Goal: Information Seeking & Learning: Learn about a topic

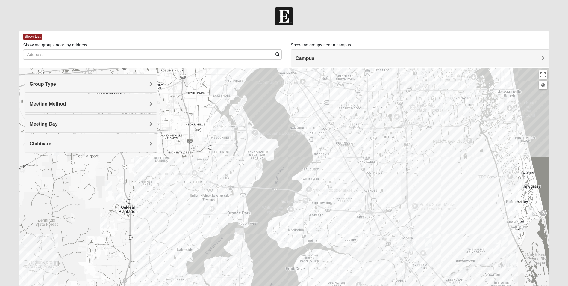
drag, startPoint x: 287, startPoint y: 256, endPoint x: 473, endPoint y: 158, distance: 210.7
click at [473, 158] on div at bounding box center [284, 188] width 531 height 240
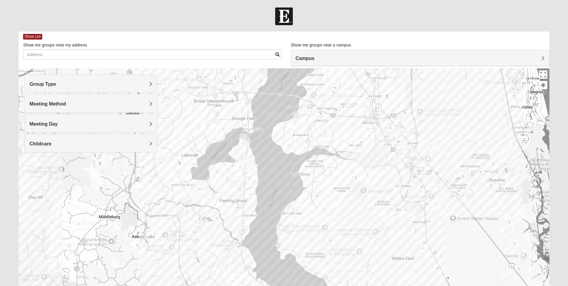
drag, startPoint x: 274, startPoint y: 265, endPoint x: 280, endPoint y: 169, distance: 96.6
click at [280, 169] on div at bounding box center [284, 188] width 531 height 240
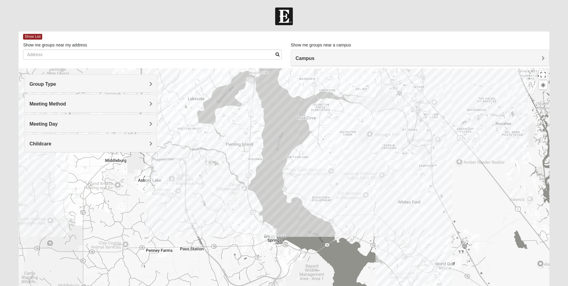
drag, startPoint x: 263, startPoint y: 259, endPoint x: 268, endPoint y: 203, distance: 56.3
click at [268, 203] on div at bounding box center [284, 188] width 531 height 240
click at [265, 188] on div at bounding box center [284, 188] width 531 height 240
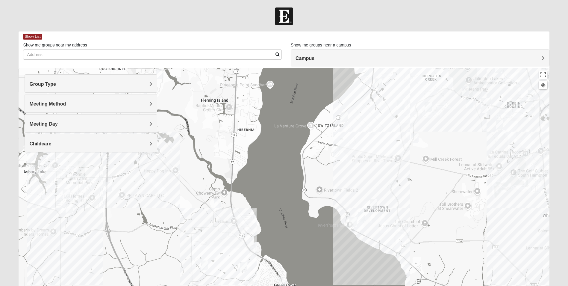
click at [265, 188] on div at bounding box center [284, 188] width 531 height 240
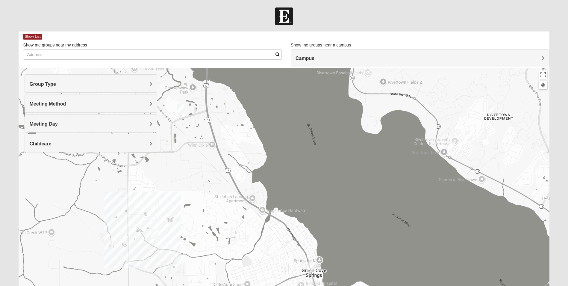
drag, startPoint x: 285, startPoint y: 273, endPoint x: 295, endPoint y: 170, distance: 103.9
click at [295, 169] on div at bounding box center [284, 188] width 531 height 240
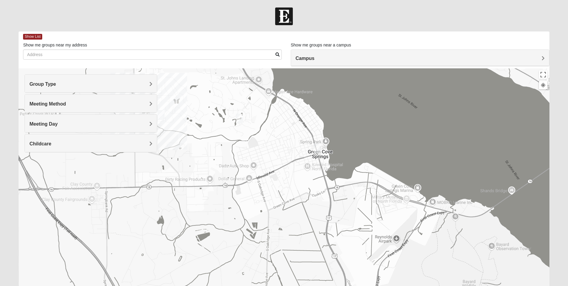
drag, startPoint x: 350, startPoint y: 261, endPoint x: 356, endPoint y: 141, distance: 120.6
click at [356, 141] on div at bounding box center [284, 188] width 531 height 240
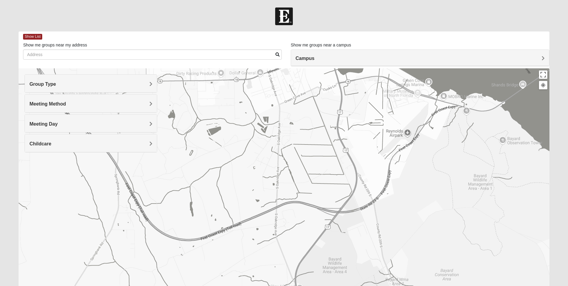
drag, startPoint x: 372, startPoint y: 222, endPoint x: 384, endPoint y: 123, distance: 99.6
click at [384, 123] on div at bounding box center [284, 188] width 531 height 240
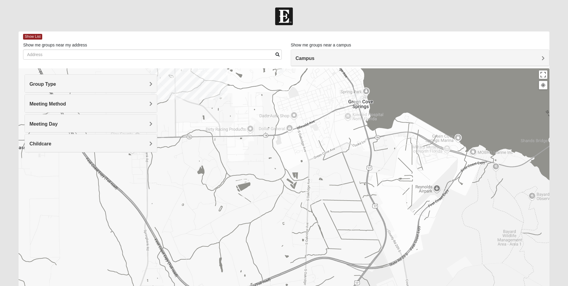
drag, startPoint x: 384, startPoint y: 248, endPoint x: 411, endPoint y: 300, distance: 58.8
click at [411, 286] on html "Log In Find A Group Error Show List Loading Groups" at bounding box center [284, 165] width 568 height 330
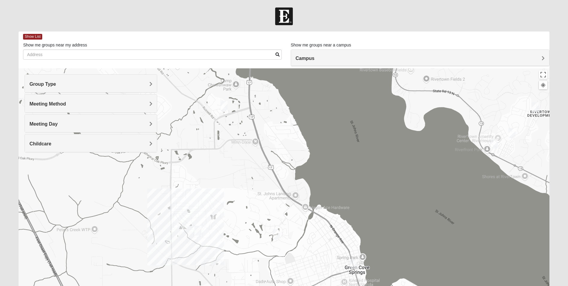
drag, startPoint x: 398, startPoint y: 123, endPoint x: 406, endPoint y: 263, distance: 140.8
click at [406, 263] on div at bounding box center [284, 188] width 531 height 240
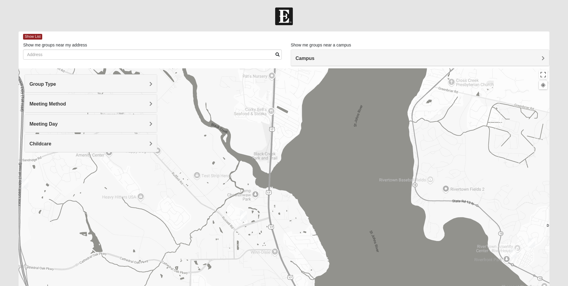
drag, startPoint x: 323, startPoint y: 164, endPoint x: 343, endPoint y: 273, distance: 110.5
click at [343, 273] on div at bounding box center [284, 188] width 531 height 240
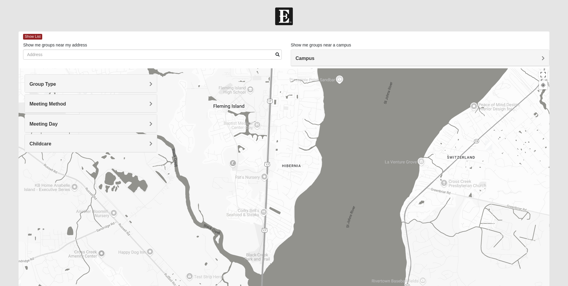
drag, startPoint x: 308, startPoint y: 175, endPoint x: 297, endPoint y: 275, distance: 101.0
click at [300, 277] on div at bounding box center [284, 188] width 531 height 240
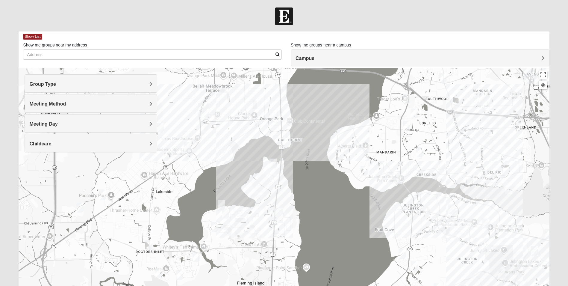
drag, startPoint x: 346, startPoint y: 119, endPoint x: 323, endPoint y: 227, distance: 110.3
click at [329, 237] on div at bounding box center [284, 188] width 531 height 240
click at [406, 125] on img "Mixed Williams 32223" at bounding box center [407, 126] width 12 height 15
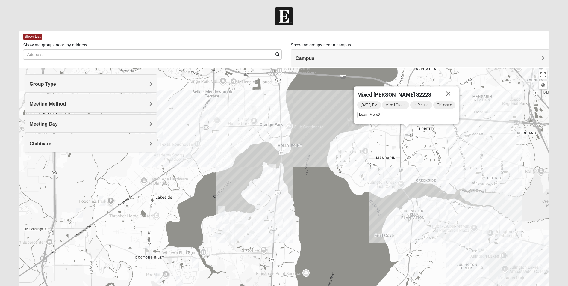
click at [351, 233] on div "Mixed [PERSON_NAME] 32223 [DATE] PM Mixed Group In Person Childcare Learn More" at bounding box center [284, 188] width 531 height 240
click at [421, 156] on img "Mixed Saavedra 32223" at bounding box center [420, 157] width 12 height 15
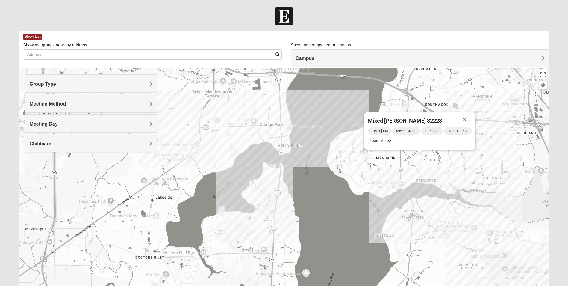
click at [271, 170] on img "Mixed Bryant 32003" at bounding box center [273, 169] width 12 height 15
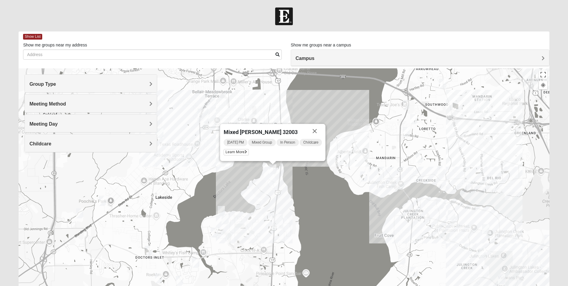
click at [225, 218] on img "Mixed Miller 32003" at bounding box center [225, 219] width 12 height 15
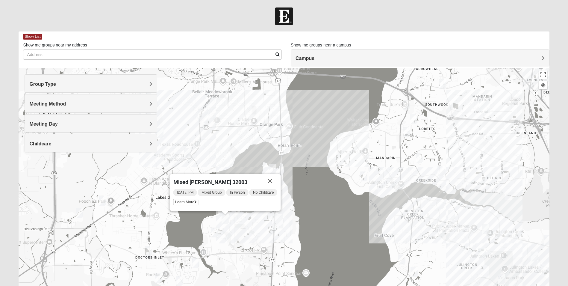
click at [216, 232] on img "Mixed Sims 32003" at bounding box center [215, 232] width 12 height 15
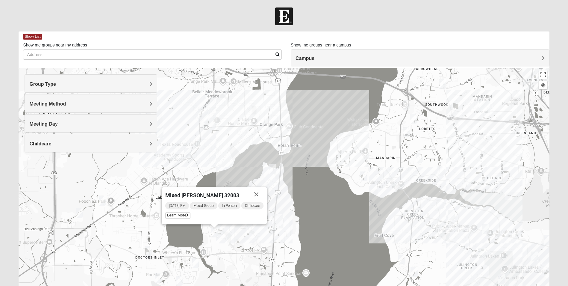
click at [197, 260] on img "Mixed Boger 32068" at bounding box center [196, 262] width 12 height 15
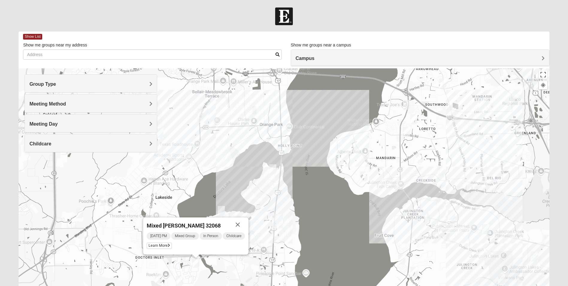
click at [157, 277] on img "Mixed Atwood 32068" at bounding box center [159, 278] width 12 height 15
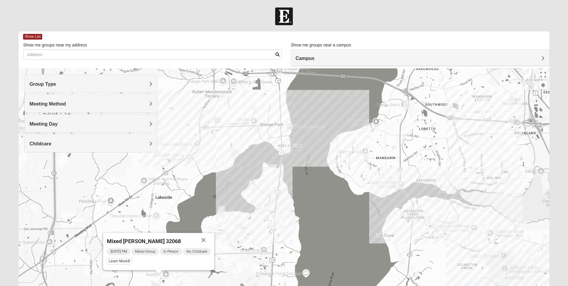
click at [409, 131] on img "Mixed Williams 32223" at bounding box center [407, 131] width 12 height 15
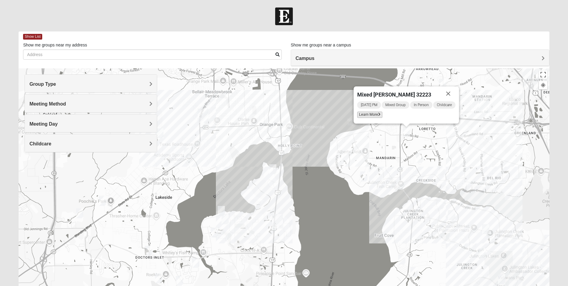
click at [371, 113] on span "Learn More" at bounding box center [369, 114] width 25 height 6
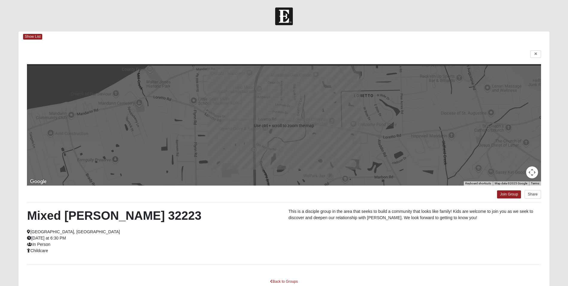
scroll to position [41, 0]
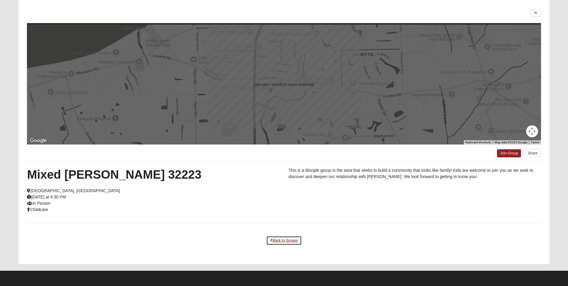
click at [284, 240] on link "Back to Groups" at bounding box center [283, 240] width 35 height 9
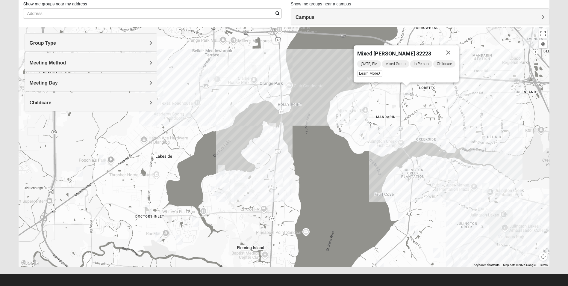
click at [419, 115] on img "Mixed Saavedra 32223" at bounding box center [420, 116] width 12 height 15
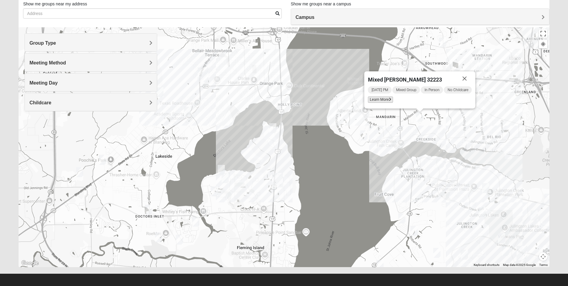
click at [382, 99] on span "Learn More" at bounding box center [380, 99] width 25 height 6
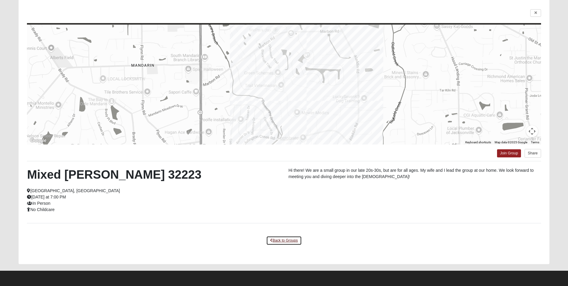
click at [287, 240] on link "Back to Groups" at bounding box center [283, 240] width 35 height 9
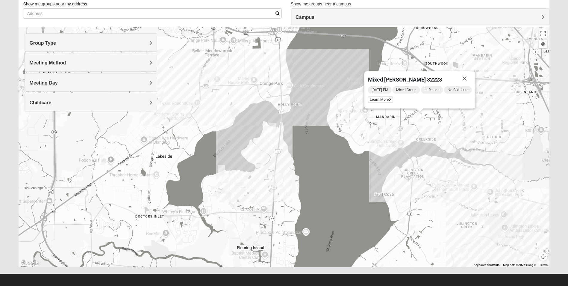
click at [274, 127] on img "Mixed Bryant 32003" at bounding box center [273, 128] width 12 height 15
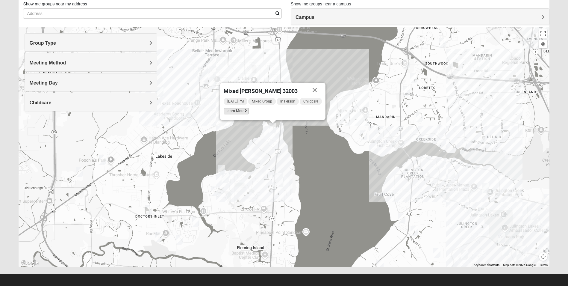
click at [240, 113] on span "Learn More" at bounding box center [236, 111] width 25 height 6
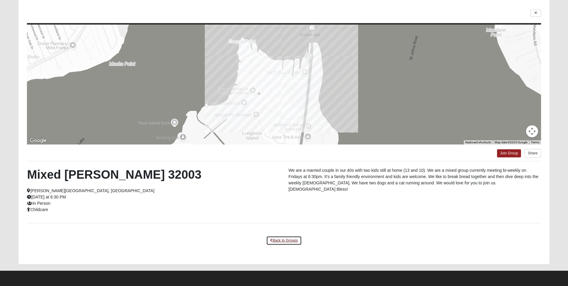
click at [282, 240] on link "Back to Groups" at bounding box center [283, 240] width 35 height 9
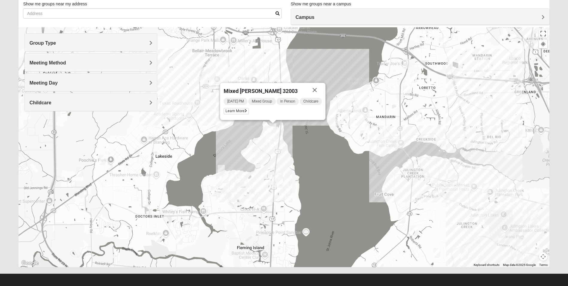
click at [214, 191] on img "Mixed Sims 32003" at bounding box center [215, 191] width 12 height 15
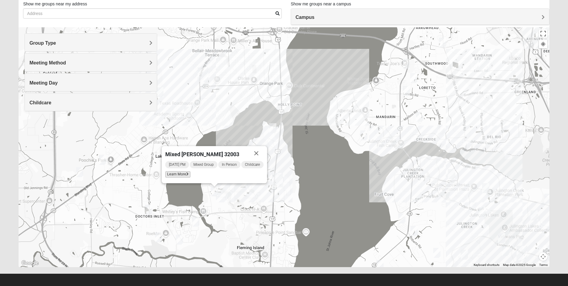
click at [186, 176] on icon at bounding box center [187, 174] width 2 height 4
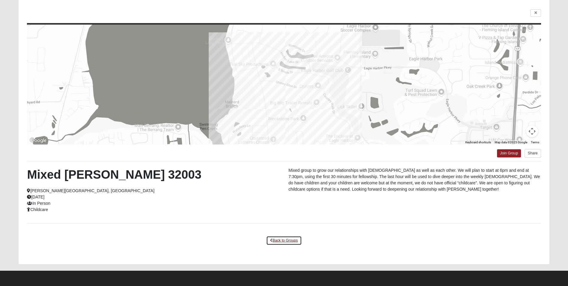
click at [289, 239] on link "Back to Groups" at bounding box center [283, 240] width 35 height 9
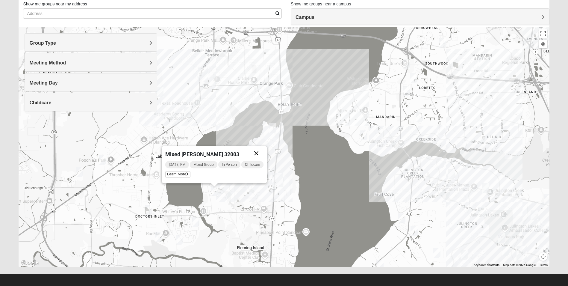
click at [257, 152] on button "Close" at bounding box center [256, 153] width 14 height 14
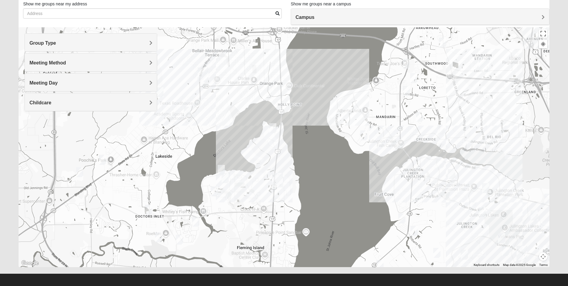
click at [197, 220] on img "Mixed Boger 32068" at bounding box center [196, 221] width 12 height 15
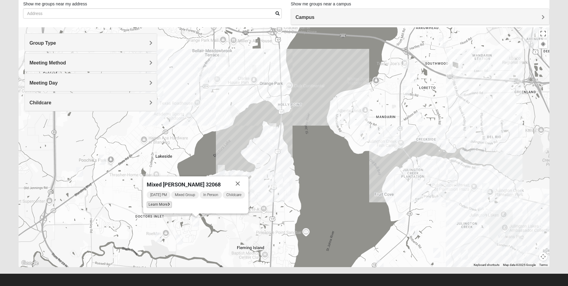
click at [164, 205] on span "Learn More" at bounding box center [159, 204] width 25 height 6
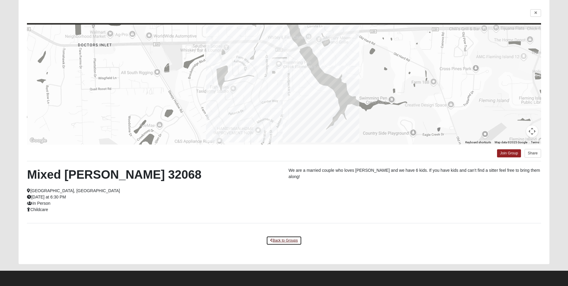
click at [288, 240] on link "Back to Groups" at bounding box center [283, 240] width 35 height 9
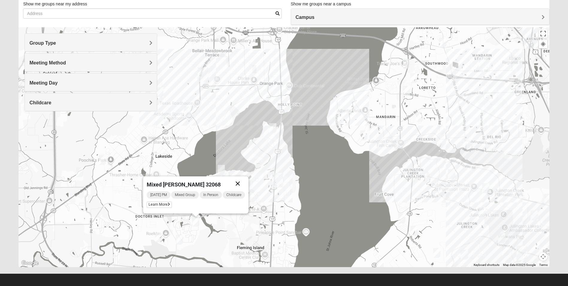
click at [238, 184] on button "Close" at bounding box center [238, 183] width 14 height 14
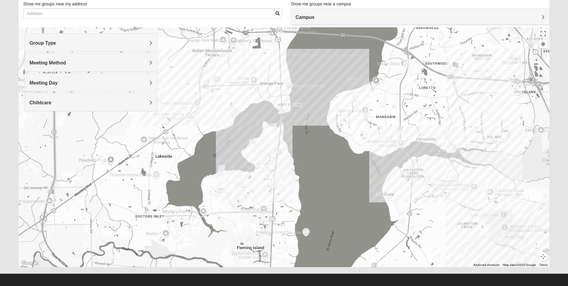
click at [161, 236] on img "Mixed Atwood 32068" at bounding box center [159, 237] width 12 height 15
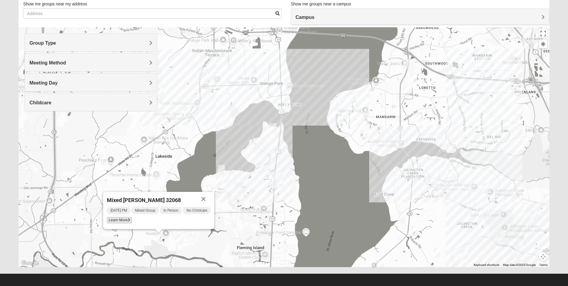
click at [128, 221] on icon at bounding box center [129, 220] width 2 height 4
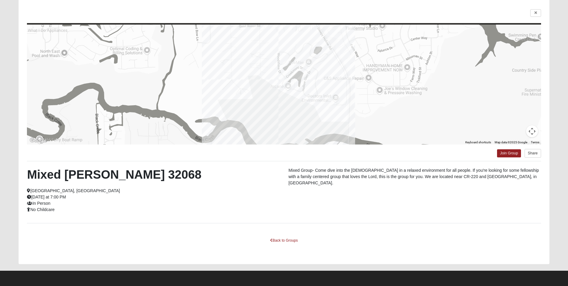
click at [336, 89] on div at bounding box center [284, 85] width 514 height 120
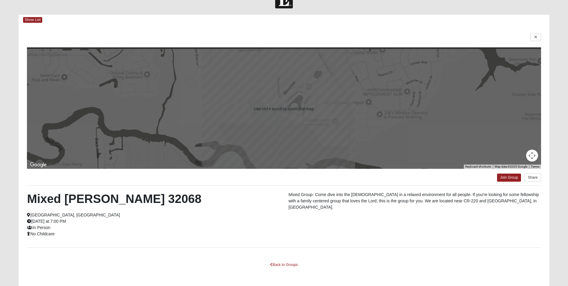
scroll to position [0, 0]
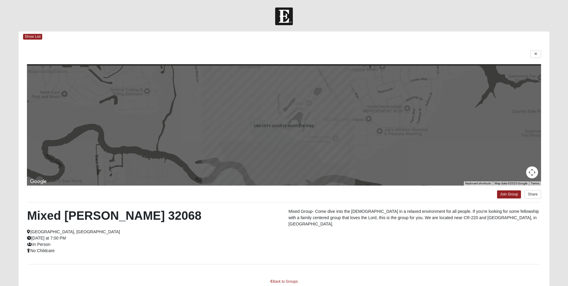
click at [354, 124] on div at bounding box center [284, 126] width 514 height 120
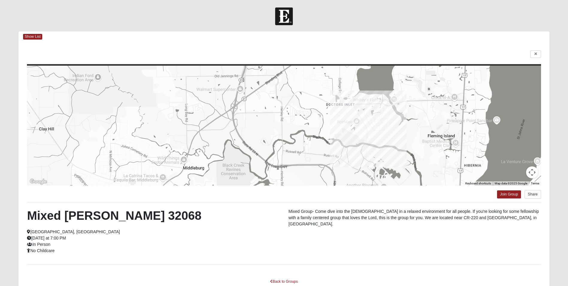
click at [364, 105] on div at bounding box center [284, 126] width 514 height 120
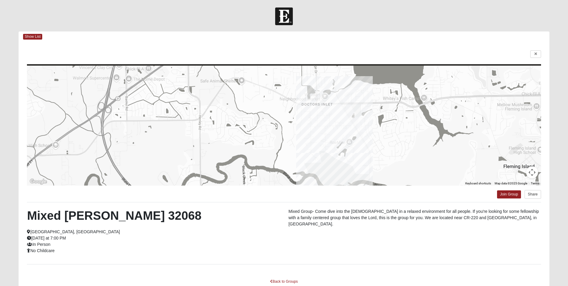
click at [364, 105] on div at bounding box center [284, 126] width 514 height 120
click at [375, 113] on div at bounding box center [284, 126] width 514 height 120
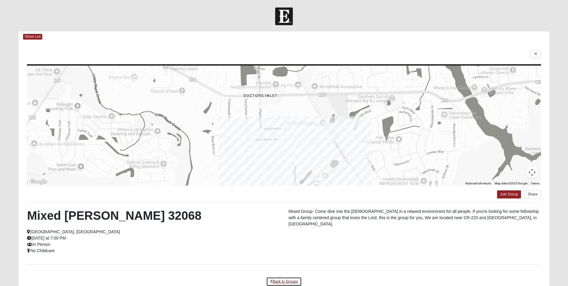
click at [291, 281] on link "Back to Groups" at bounding box center [283, 281] width 35 height 9
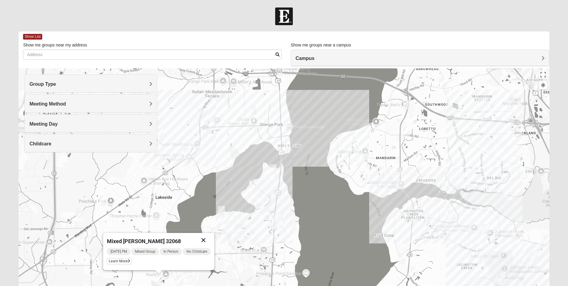
click at [204, 241] on button "Close" at bounding box center [204, 240] width 14 height 14
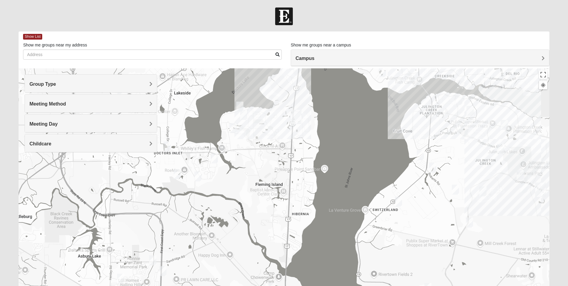
drag, startPoint x: 331, startPoint y: 234, endPoint x: 350, endPoint y: 129, distance: 106.5
click at [350, 129] on div at bounding box center [284, 188] width 531 height 240
click at [153, 261] on img "Mixed Ingram 32043" at bounding box center [153, 260] width 12 height 15
click at [117, 245] on span "Learn More" at bounding box center [113, 243] width 25 height 6
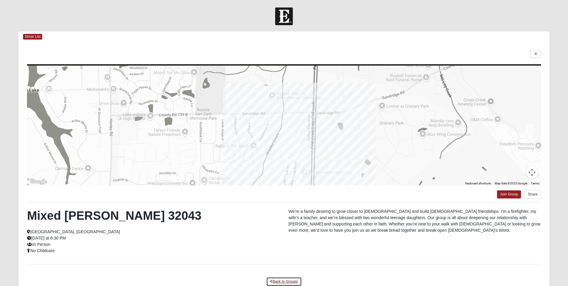
click at [281, 282] on link "Back to Groups" at bounding box center [283, 281] width 35 height 9
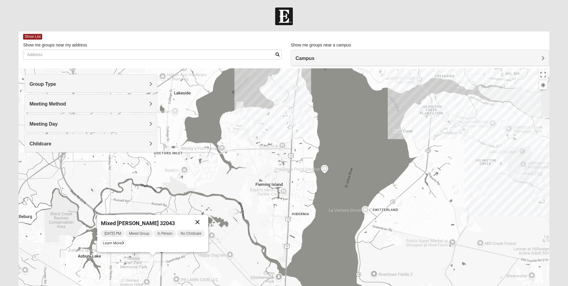
click at [199, 221] on button "Close" at bounding box center [198, 222] width 14 height 14
click at [162, 270] on img "Mixed Yoder 32043" at bounding box center [163, 271] width 12 height 15
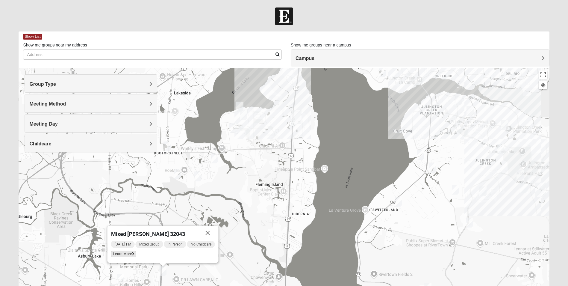
click at [125, 254] on span "Learn More" at bounding box center [123, 254] width 25 height 6
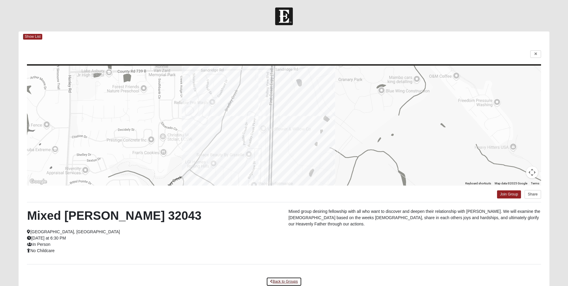
click at [278, 283] on link "Back to Groups" at bounding box center [283, 281] width 35 height 9
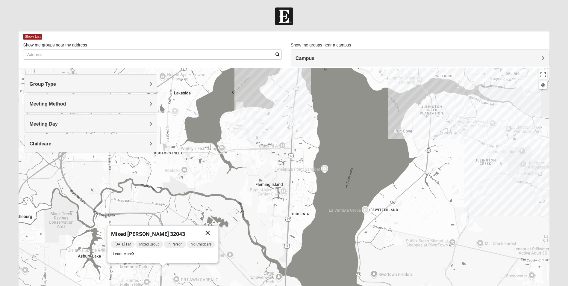
click at [211, 230] on button "Close" at bounding box center [208, 233] width 14 height 14
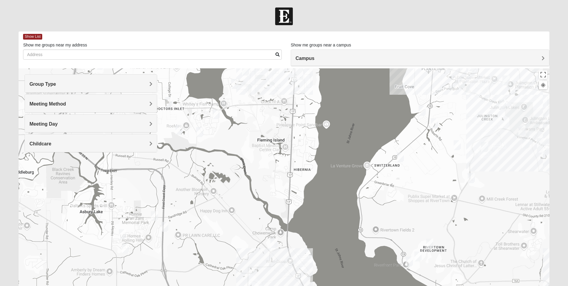
drag, startPoint x: 342, startPoint y: 227, endPoint x: 344, endPoint y: 182, distance: 45.3
click at [344, 182] on div at bounding box center [284, 188] width 531 height 240
click at [274, 241] on img "Mixed Bowers 32043" at bounding box center [274, 243] width 12 height 15
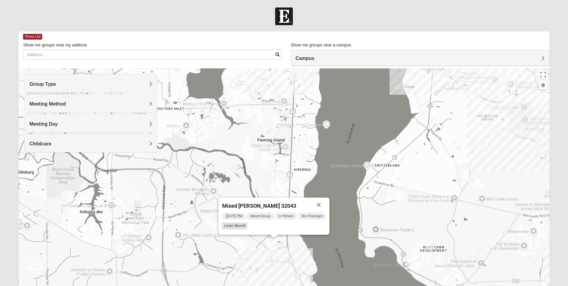
click at [240, 227] on span "Learn More" at bounding box center [234, 226] width 25 height 6
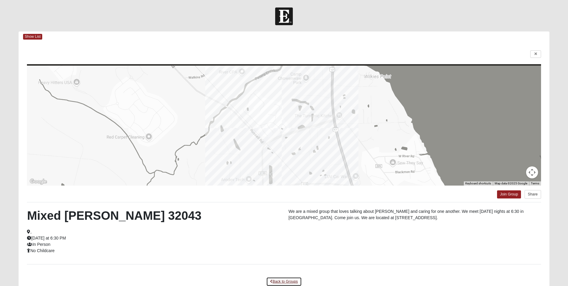
click at [289, 281] on link "Back to Groups" at bounding box center [283, 281] width 35 height 9
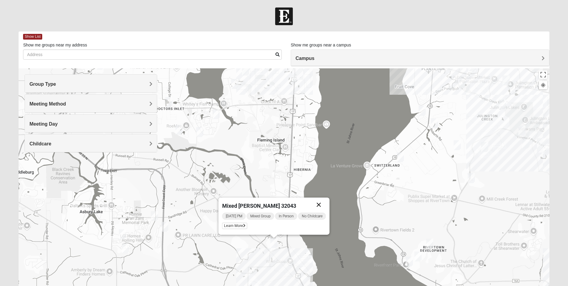
click at [321, 203] on button "Close" at bounding box center [319, 204] width 14 height 14
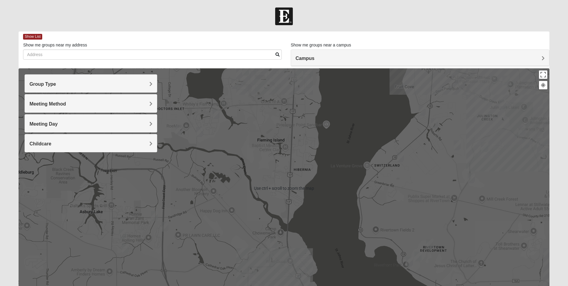
scroll to position [30, 0]
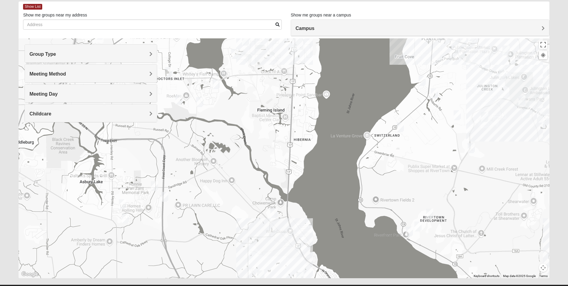
click at [326, 159] on div "To navigate, press the arrow keys." at bounding box center [284, 158] width 531 height 240
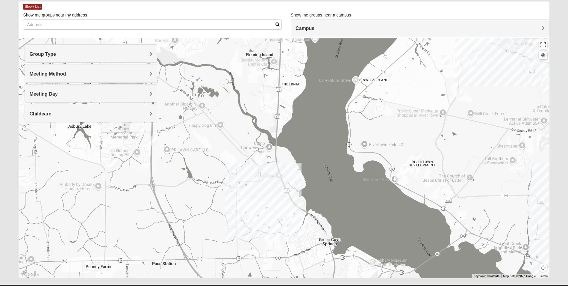
drag, startPoint x: 326, startPoint y: 201, endPoint x: 314, endPoint y: 144, distance: 57.6
click at [314, 144] on div at bounding box center [284, 158] width 531 height 240
click at [289, 222] on img "Mixed Godwin 32043" at bounding box center [289, 221] width 12 height 15
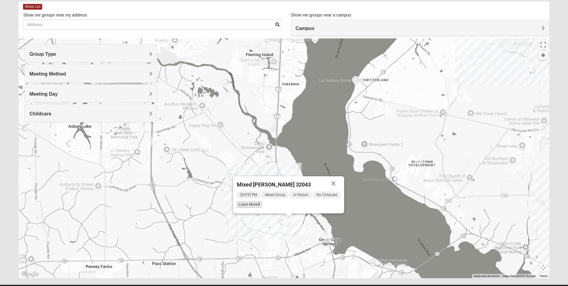
click at [252, 207] on span "Learn More" at bounding box center [249, 204] width 25 height 6
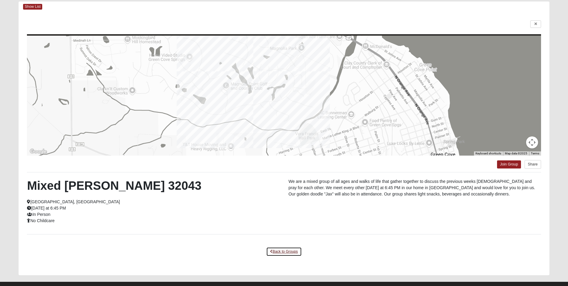
click at [283, 251] on link "Back to Groups" at bounding box center [283, 251] width 35 height 9
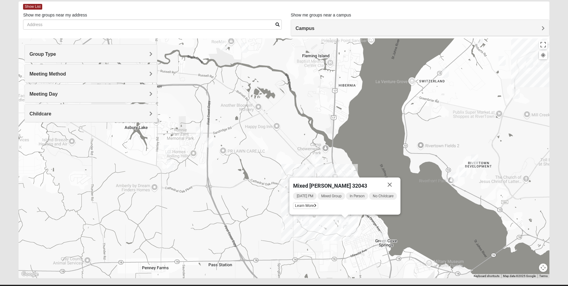
drag, startPoint x: 363, startPoint y: 238, endPoint x: 330, endPoint y: 151, distance: 93.0
click at [419, 238] on div "Mixed [PERSON_NAME] 32043 [DATE] PM Mixed Group In Person No Childcare Learn Mo…" at bounding box center [284, 158] width 531 height 240
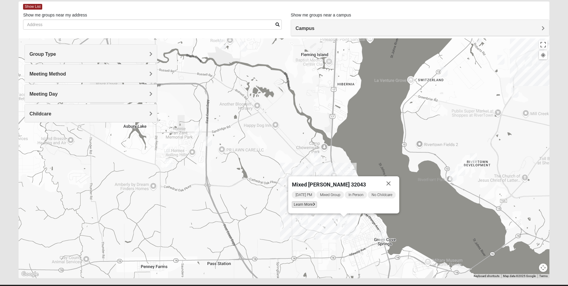
click at [298, 204] on span "Learn More" at bounding box center [304, 204] width 25 height 6
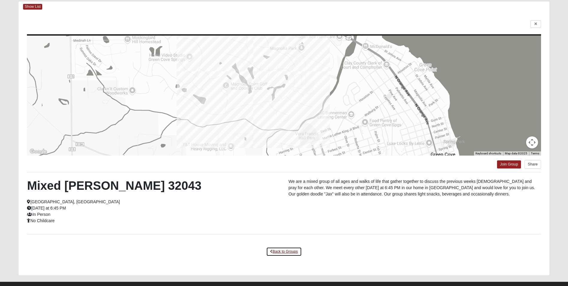
click at [287, 250] on link "Back to Groups" at bounding box center [283, 251] width 35 height 9
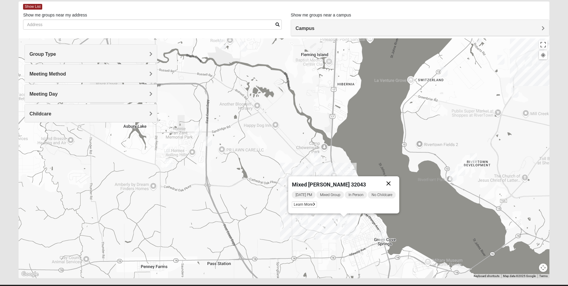
click at [390, 180] on button "Close" at bounding box center [389, 183] width 14 height 14
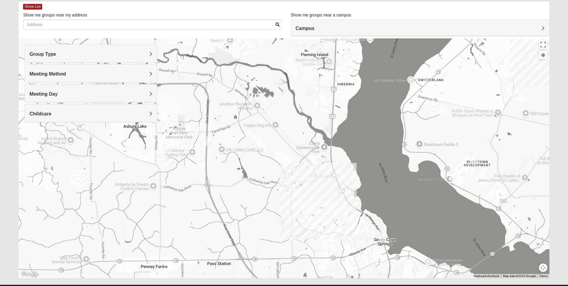
click at [320, 156] on img "Mixed Bowers 32043" at bounding box center [318, 157] width 12 height 15
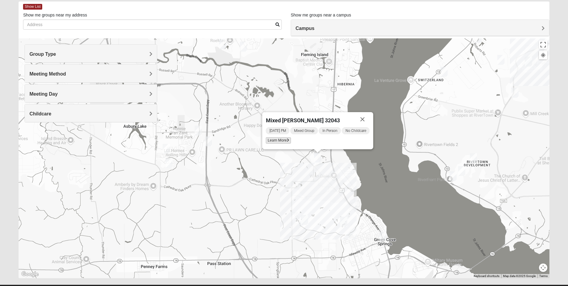
click at [282, 141] on span "Learn More" at bounding box center [278, 140] width 25 height 6
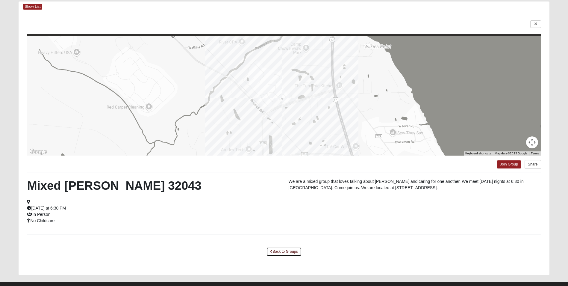
click at [280, 253] on link "Back to Groups" at bounding box center [283, 251] width 35 height 9
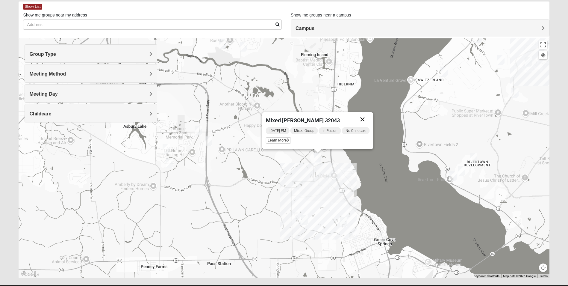
click at [362, 118] on button "Close" at bounding box center [363, 119] width 14 height 14
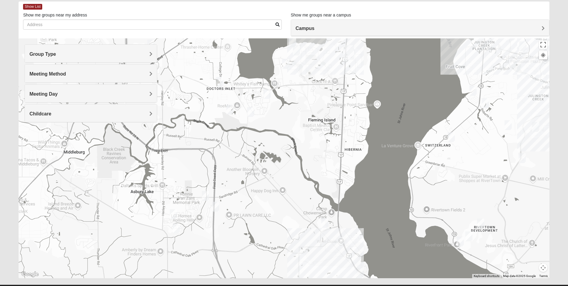
drag, startPoint x: 362, startPoint y: 118, endPoint x: 369, endPoint y: 185, distance: 66.6
click at [369, 185] on div at bounding box center [284, 158] width 531 height 240
click at [177, 226] on img "Mixed Attebury 32043" at bounding box center [176, 228] width 12 height 15
click at [137, 209] on span "Learn More" at bounding box center [137, 211] width 25 height 6
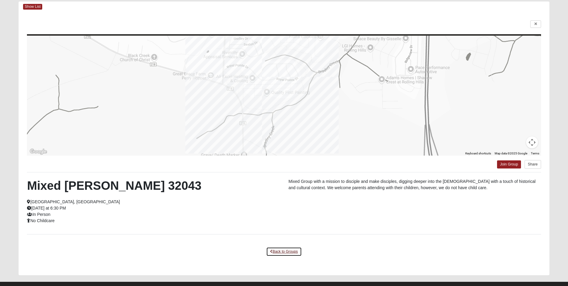
click at [277, 253] on link "Back to Groups" at bounding box center [283, 251] width 35 height 9
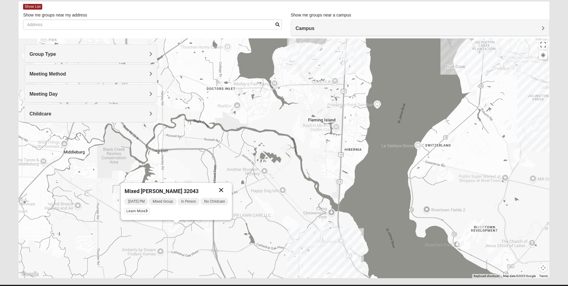
click at [225, 187] on button "Close" at bounding box center [221, 190] width 14 height 14
click at [204, 196] on img "Mixed Ingram 32043" at bounding box center [206, 195] width 12 height 15
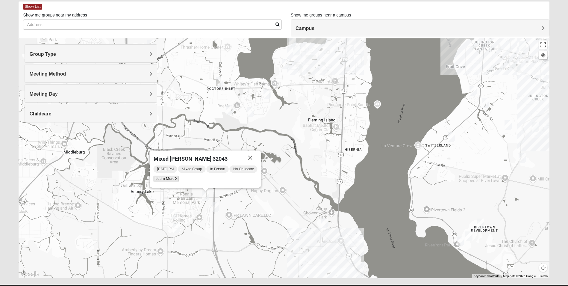
click at [173, 181] on span "Learn More" at bounding box center [166, 179] width 25 height 6
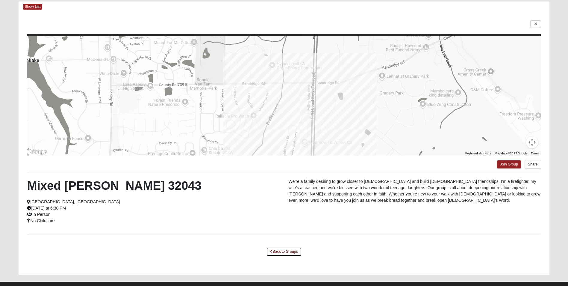
click at [279, 251] on link "Back to Groups" at bounding box center [283, 251] width 35 height 9
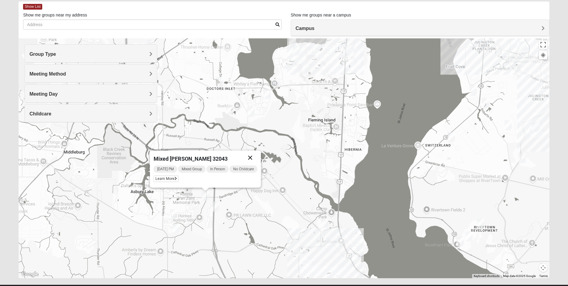
click at [250, 157] on button "Close" at bounding box center [250, 157] width 14 height 14
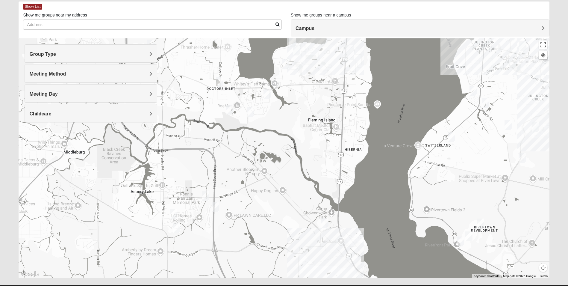
click at [230, 108] on img "Mixed Atwood 32068" at bounding box center [230, 109] width 12 height 15
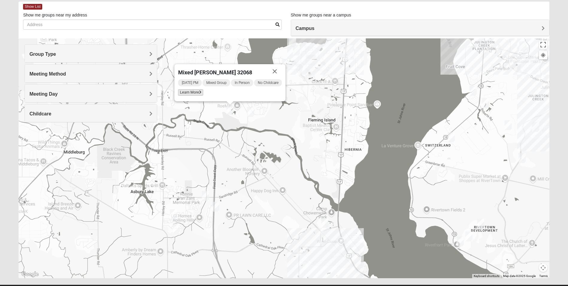
click at [198, 95] on span "Learn More" at bounding box center [190, 92] width 25 height 6
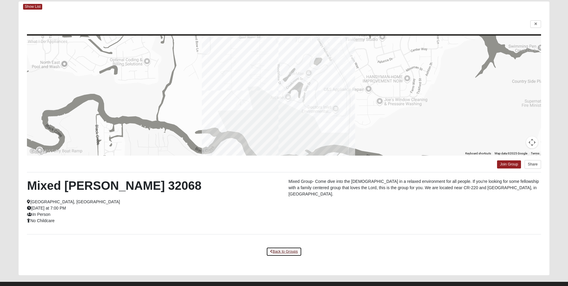
click at [283, 251] on link "Back to Groups" at bounding box center [283, 251] width 35 height 9
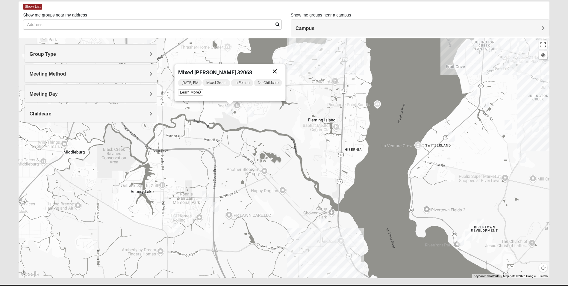
click at [275, 70] on button "Close" at bounding box center [275, 71] width 14 height 14
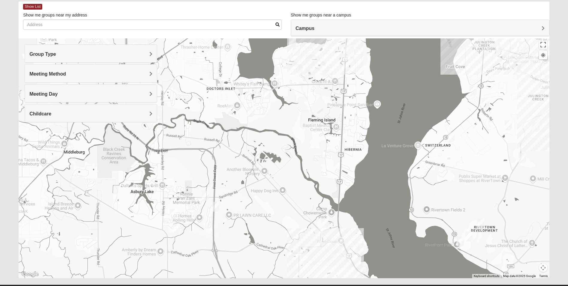
click at [268, 93] on img "Mixed Boger 32068" at bounding box center [267, 94] width 12 height 15
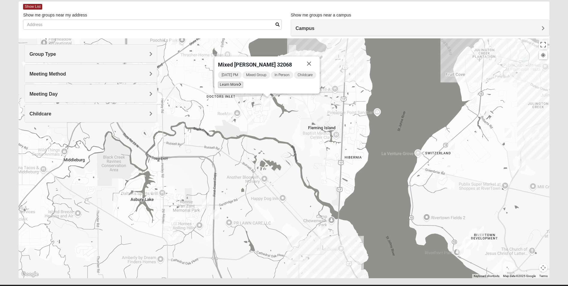
click at [232, 83] on span "Learn More" at bounding box center [230, 85] width 25 height 6
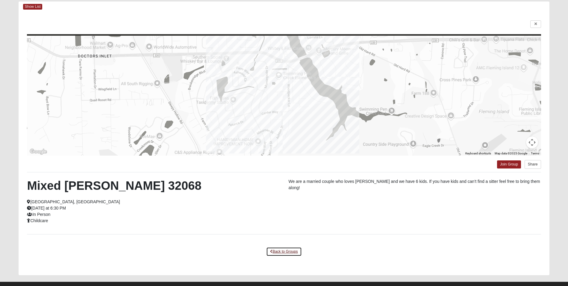
click at [291, 251] on link "Back to Groups" at bounding box center [283, 251] width 35 height 9
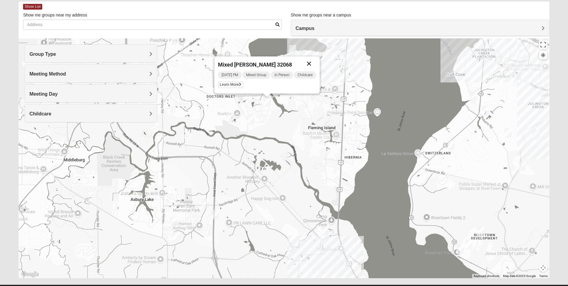
click at [311, 64] on button "Close" at bounding box center [309, 63] width 14 height 14
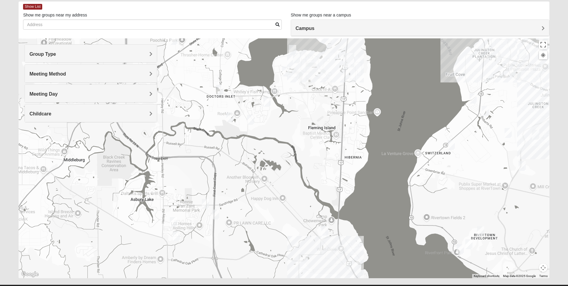
click at [285, 71] on img "Mixed Sims 32003" at bounding box center [286, 71] width 12 height 15
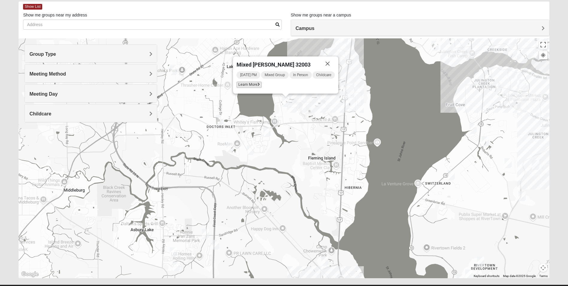
click at [241, 84] on span "Learn More" at bounding box center [249, 85] width 25 height 6
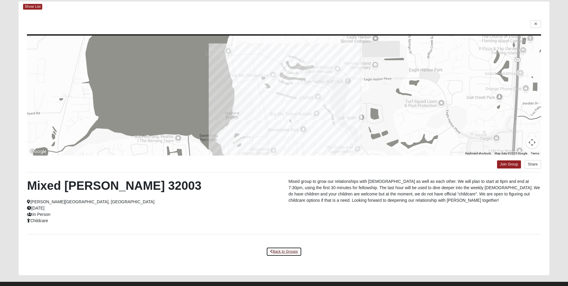
drag, startPoint x: 290, startPoint y: 253, endPoint x: 265, endPoint y: 254, distance: 25.2
click at [290, 253] on link "Back to Groups" at bounding box center [283, 251] width 35 height 9
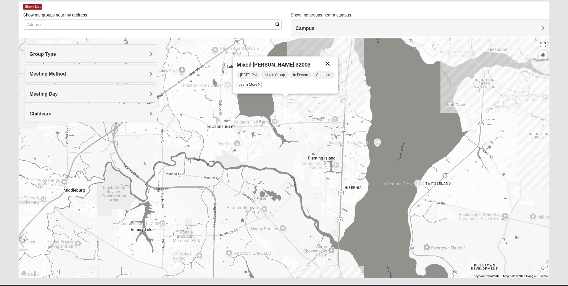
click at [331, 61] on button "Close" at bounding box center [328, 63] width 14 height 14
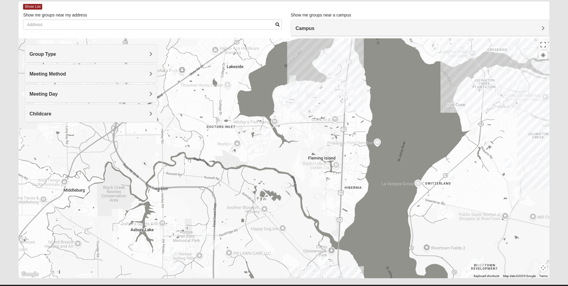
click at [296, 90] on img "Mixed Miller 32003" at bounding box center [297, 88] width 12 height 15
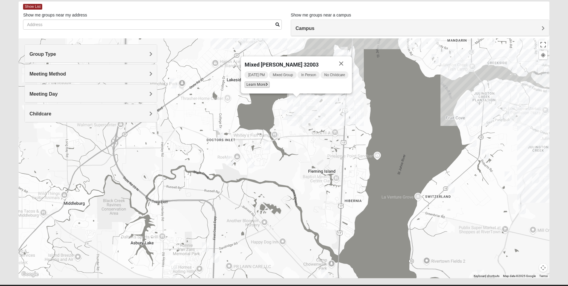
click at [264, 85] on span "Learn More" at bounding box center [257, 85] width 25 height 6
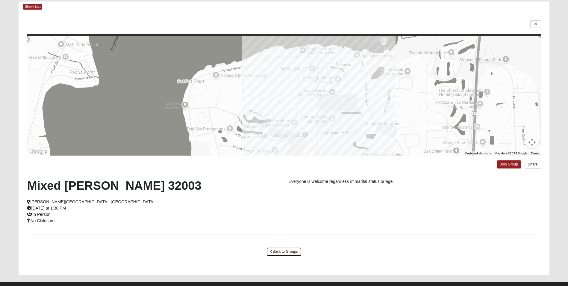
click at [283, 249] on link "Back to Groups" at bounding box center [283, 251] width 35 height 9
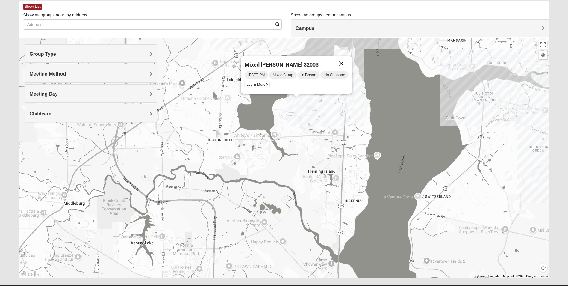
click at [342, 62] on button "Close" at bounding box center [341, 63] width 14 height 14
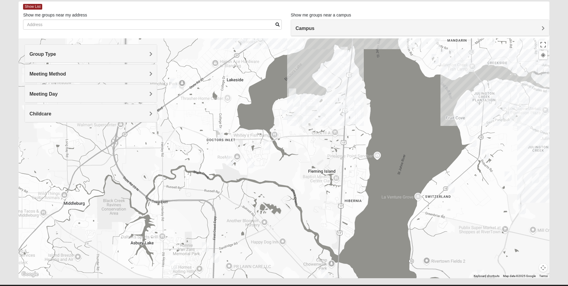
click at [345, 50] on img "Mixed Bryant 32003" at bounding box center [344, 51] width 12 height 15
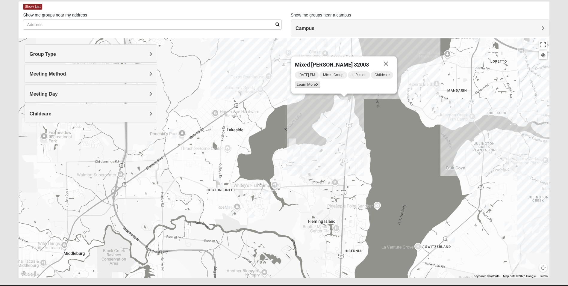
click at [313, 84] on span "Learn More" at bounding box center [307, 85] width 25 height 6
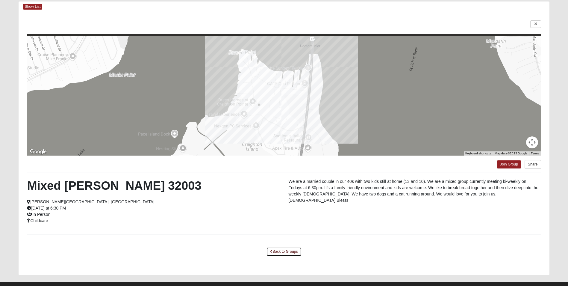
click at [285, 251] on link "Back to Groups" at bounding box center [283, 251] width 35 height 9
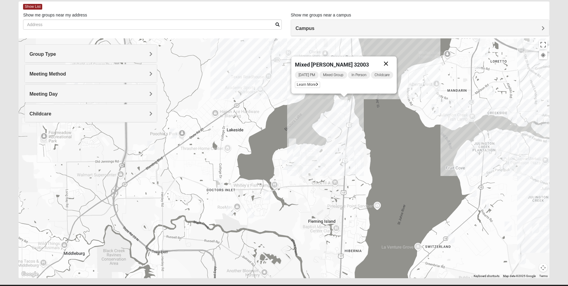
click at [385, 63] on button "Close" at bounding box center [386, 63] width 14 height 14
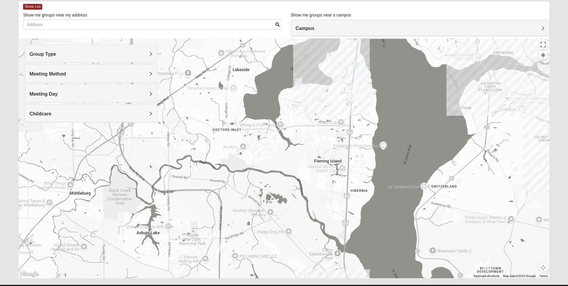
drag, startPoint x: 396, startPoint y: 179, endPoint x: 402, endPoint y: 118, distance: 61.4
click at [402, 118] on div at bounding box center [284, 158] width 531 height 240
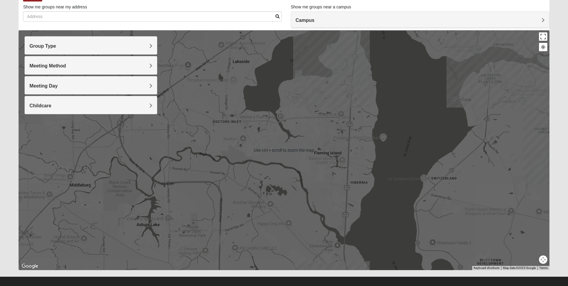
scroll to position [44, 0]
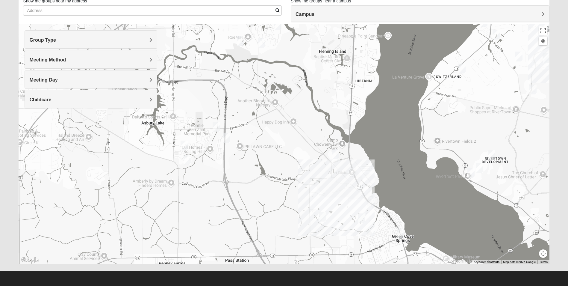
drag, startPoint x: 386, startPoint y: 227, endPoint x: 376, endPoint y: 176, distance: 51.9
click at [391, 131] on div at bounding box center [284, 144] width 531 height 240
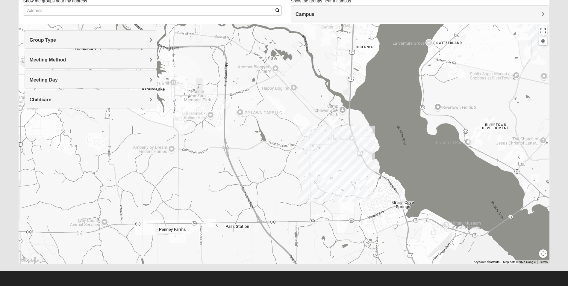
drag, startPoint x: 421, startPoint y: 210, endPoint x: 422, endPoint y: 175, distance: 35.1
click at [422, 175] on div at bounding box center [284, 144] width 531 height 240
click at [337, 124] on img "Mixed Bowers 32043" at bounding box center [336, 120] width 12 height 15
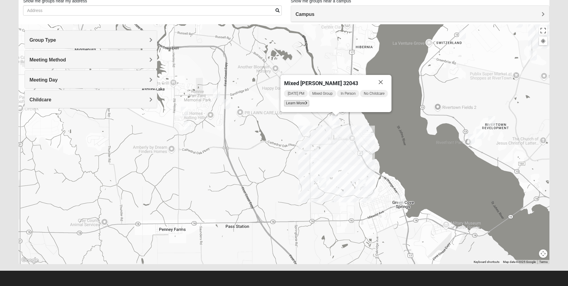
click at [301, 103] on span "Learn More" at bounding box center [296, 103] width 25 height 6
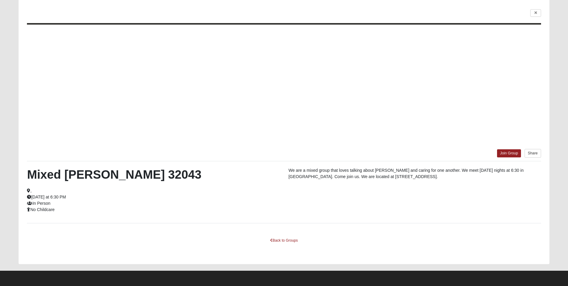
scroll to position [18, 0]
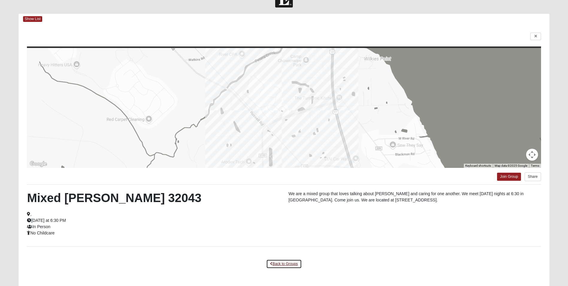
drag, startPoint x: 287, startPoint y: 263, endPoint x: 284, endPoint y: 261, distance: 3.8
click at [287, 263] on link "Back to Groups" at bounding box center [283, 263] width 35 height 9
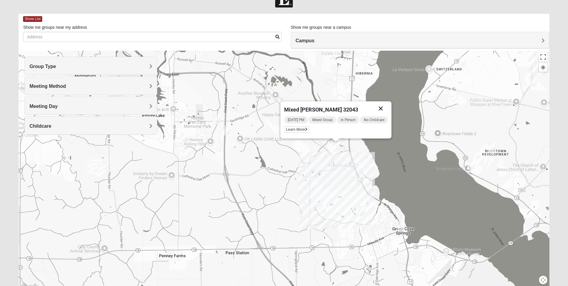
click at [384, 108] on button "Close" at bounding box center [381, 108] width 14 height 14
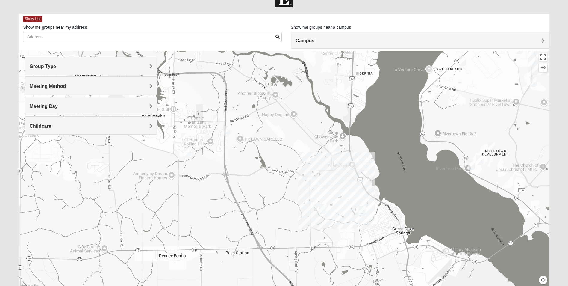
click at [335, 146] on img "Mixed Bowers 32043" at bounding box center [336, 146] width 12 height 15
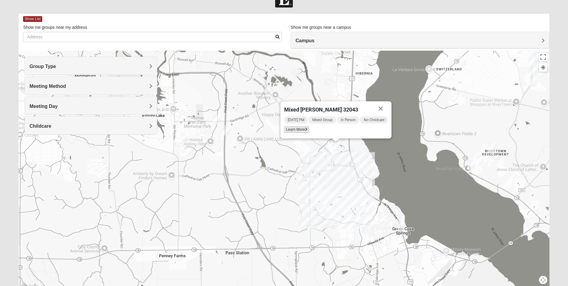
click at [303, 128] on span "Learn More" at bounding box center [296, 129] width 25 height 6
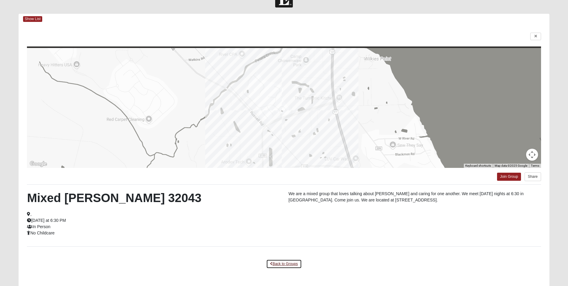
click at [282, 263] on link "Back to Groups" at bounding box center [283, 263] width 35 height 9
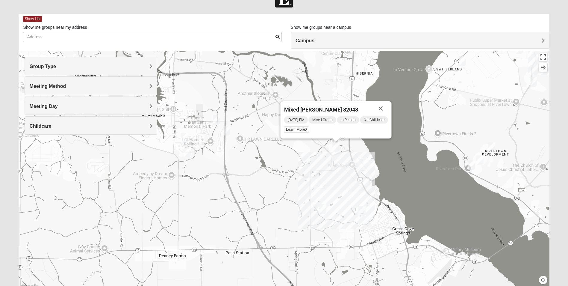
click at [364, 211] on img "Mixed Godwin 32043" at bounding box center [362, 210] width 12 height 15
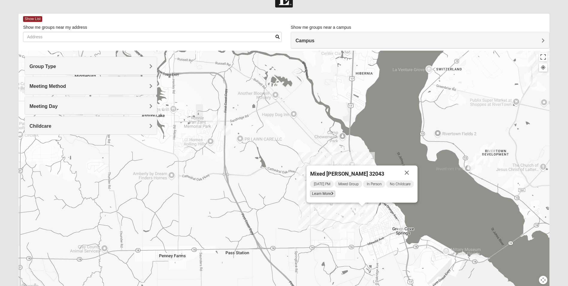
click at [324, 196] on span "Learn More" at bounding box center [322, 194] width 25 height 6
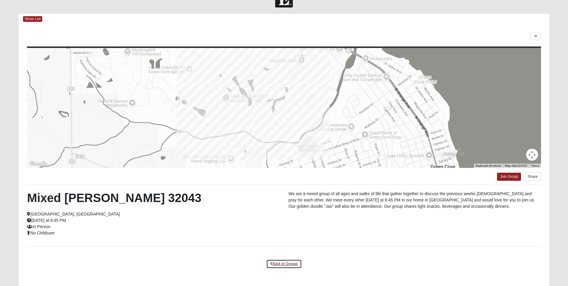
click at [287, 262] on link "Back to Groups" at bounding box center [283, 263] width 35 height 9
